Goal: Transaction & Acquisition: Purchase product/service

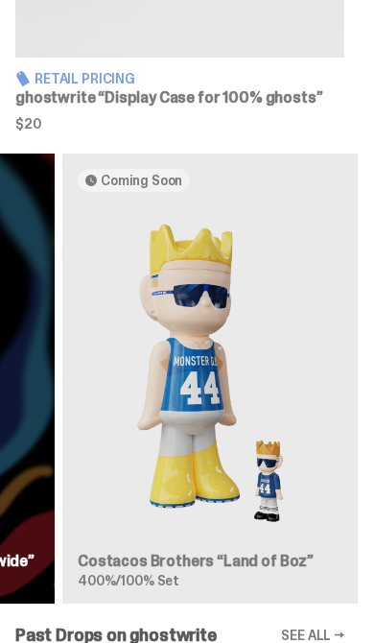
scroll to position [0, 559]
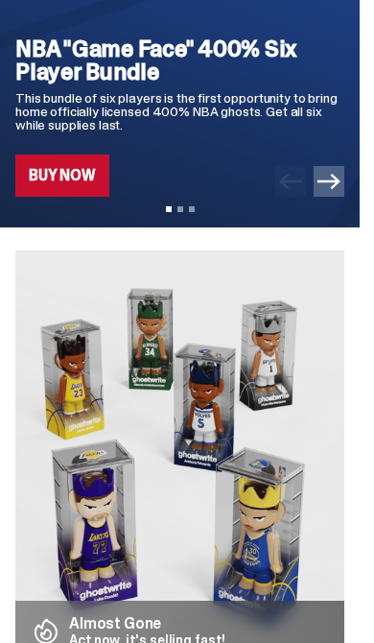
click at [341, 172] on icon "Next" at bounding box center [329, 181] width 23 height 23
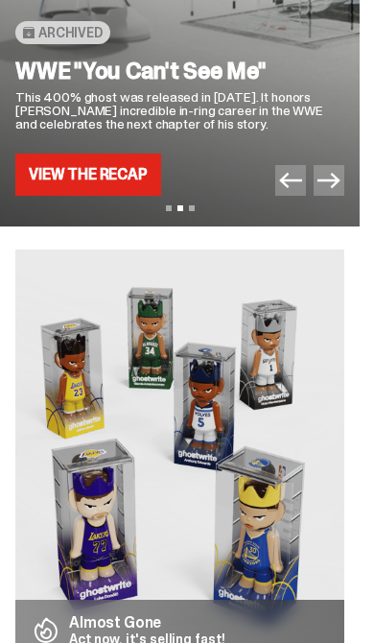
click at [278, 190] on div "WWE "You Can't See Me" This 400% ghost was released in [DATE]. It honors [PERSO…" at bounding box center [179, 128] width 329 height 136
click at [295, 180] on icon "Previous" at bounding box center [290, 180] width 23 height 15
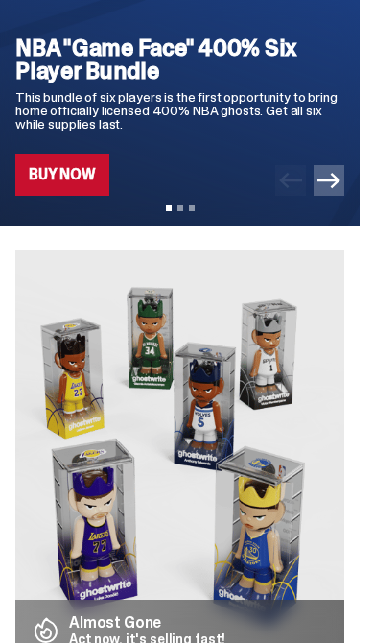
click at [83, 171] on link "Buy Now" at bounding box center [62, 175] width 94 height 42
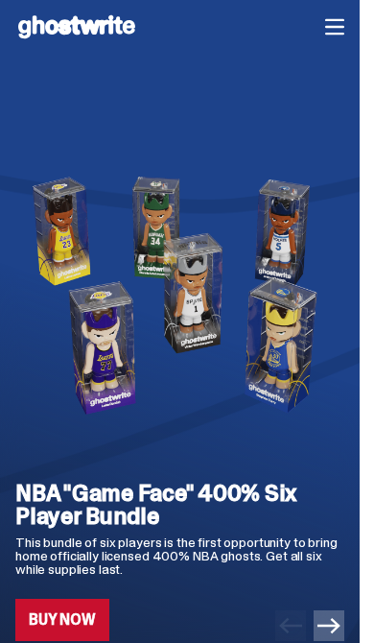
click at [345, 25] on icon "button" at bounding box center [334, 26] width 19 height 19
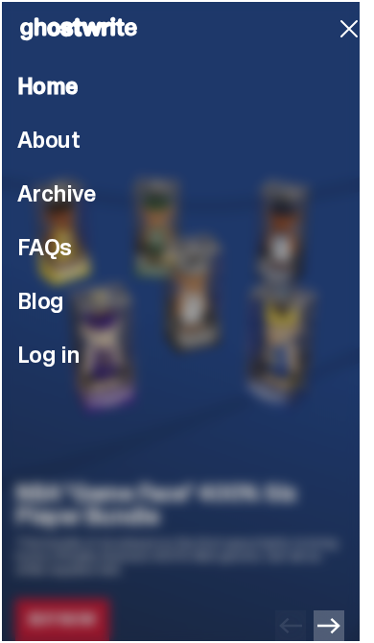
click at [53, 81] on span "Home" at bounding box center [47, 86] width 60 height 23
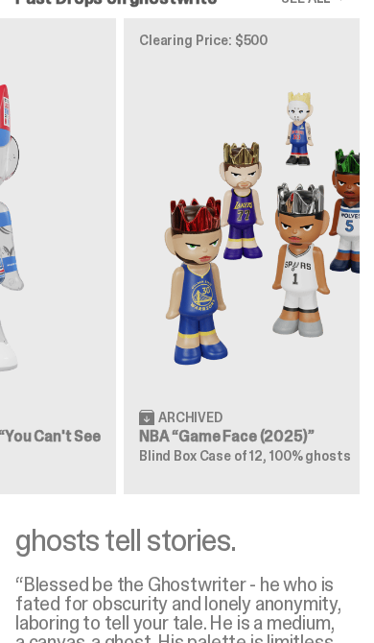
scroll to position [0, 213]
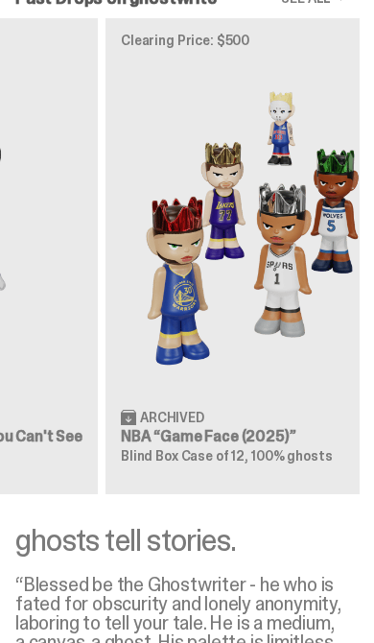
click at [285, 394] on img at bounding box center [253, 227] width 265 height 331
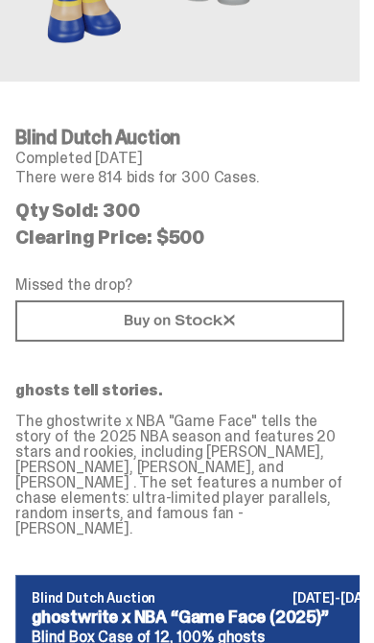
scroll to position [572, 0]
click at [317, 326] on link at bounding box center [179, 320] width 329 height 41
